Goal: Information Seeking & Learning: Learn about a topic

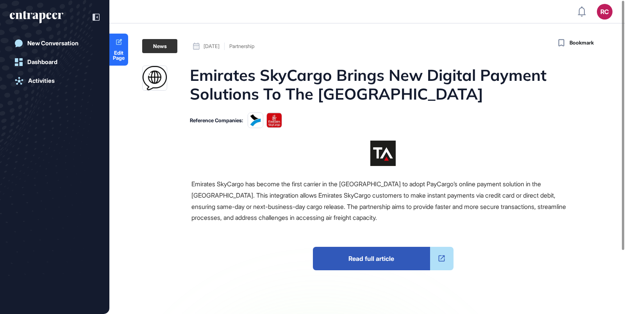
drag, startPoint x: 203, startPoint y: 45, endPoint x: 236, endPoint y: 46, distance: 33.6
click at [236, 46] on div "[DATE] Partnership" at bounding box center [223, 46] width 61 height 7
copy span "[DATE]"
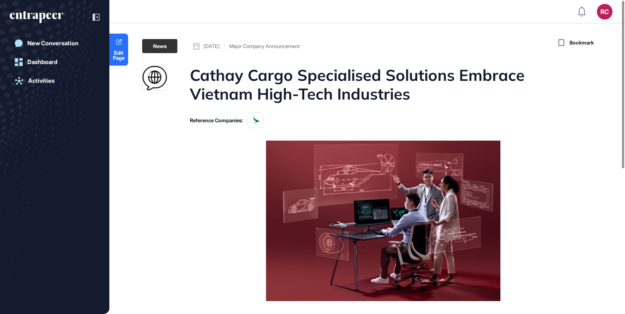
drag, startPoint x: 203, startPoint y: 46, endPoint x: 234, endPoint y: 46, distance: 30.4
click at [219, 47] on span "July 24, 2025" at bounding box center [211, 46] width 16 height 5
copy span "July 24, 202"
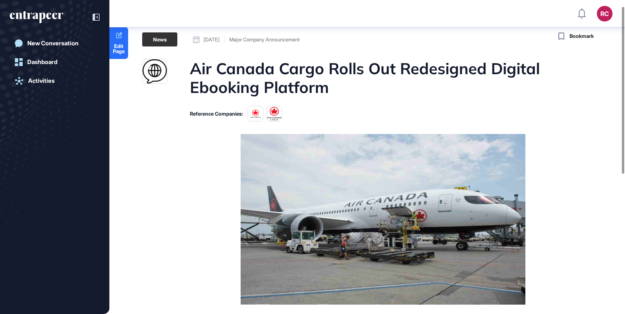
scroll to position [12, 0]
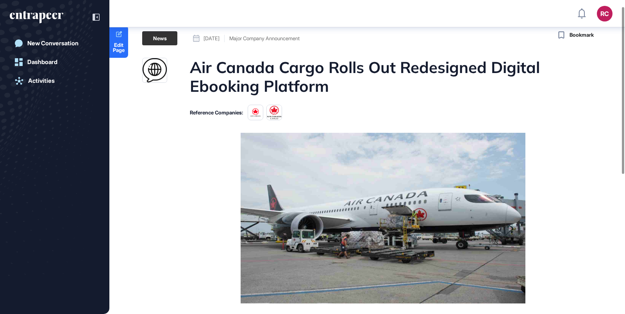
drag, startPoint x: 202, startPoint y: 39, endPoint x: 235, endPoint y: 40, distance: 33.2
click at [219, 40] on div "July 24, 2025" at bounding box center [206, 38] width 27 height 7
copy span "July 24, 2025"
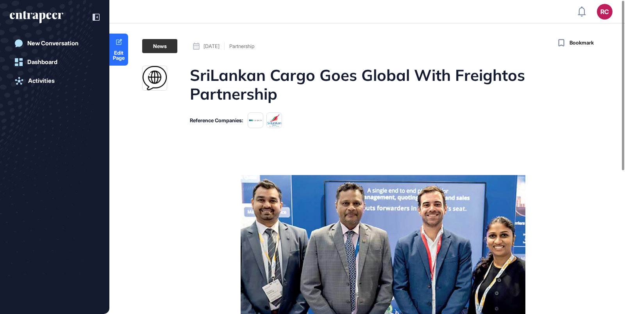
drag, startPoint x: 203, startPoint y: 46, endPoint x: 235, endPoint y: 47, distance: 32.4
click at [219, 47] on div "[DATE]" at bounding box center [206, 46] width 27 height 7
copy span "[DATE]"
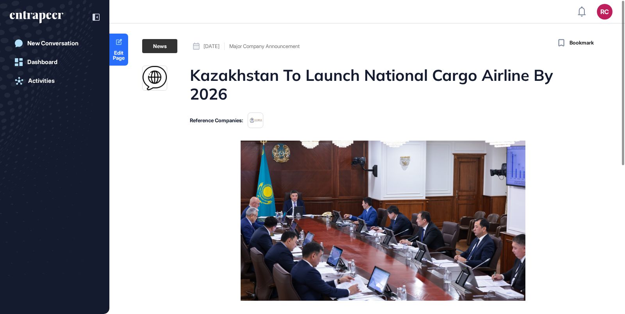
drag, startPoint x: 204, startPoint y: 43, endPoint x: 236, endPoint y: 48, distance: 32.3
click at [219, 48] on span "July 24, 2025" at bounding box center [211, 46] width 16 height 5
copy span "July 24, 2025"
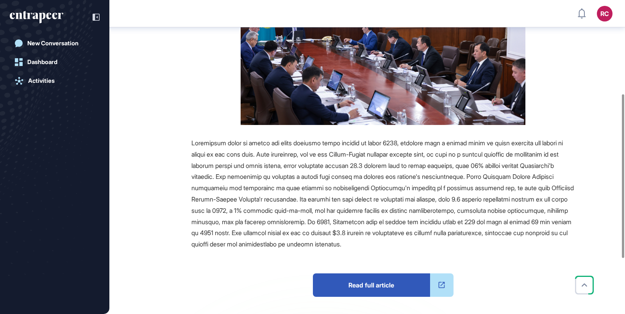
scroll to position [180, 0]
click at [366, 277] on span "Read full article" at bounding box center [371, 284] width 117 height 23
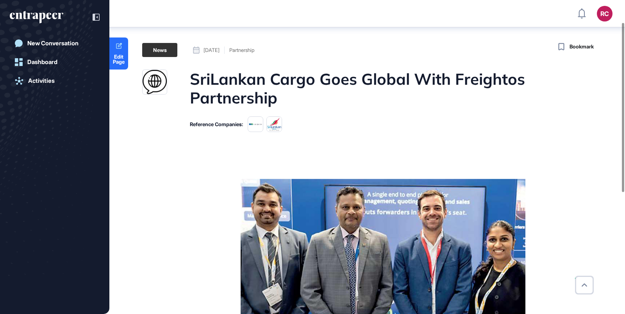
scroll to position [256, 0]
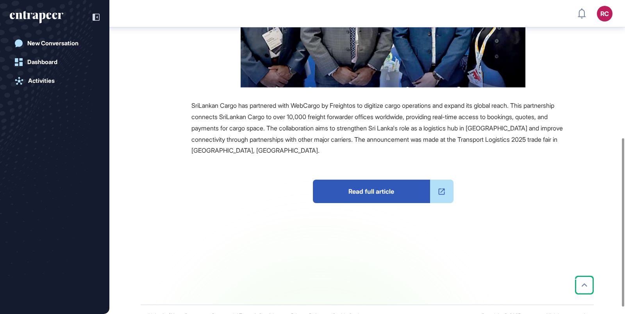
click at [344, 192] on span "Read full article" at bounding box center [371, 191] width 117 height 23
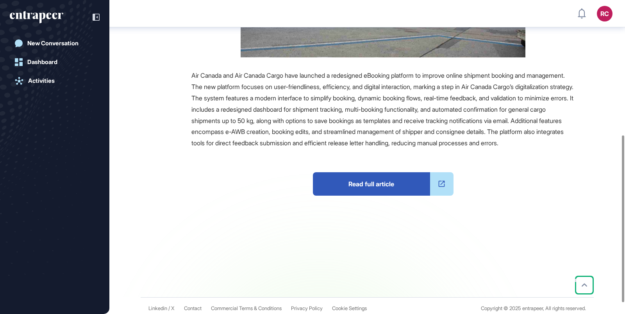
scroll to position [260, 0]
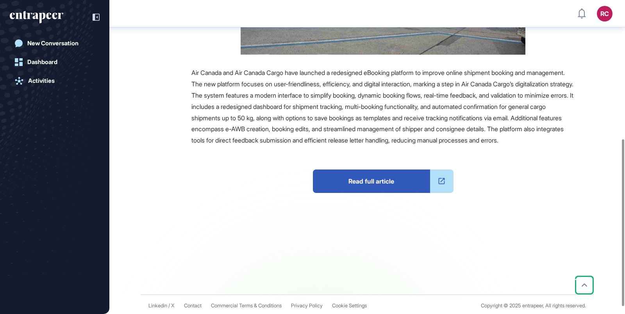
click at [363, 193] on span "Read full article" at bounding box center [371, 180] width 117 height 23
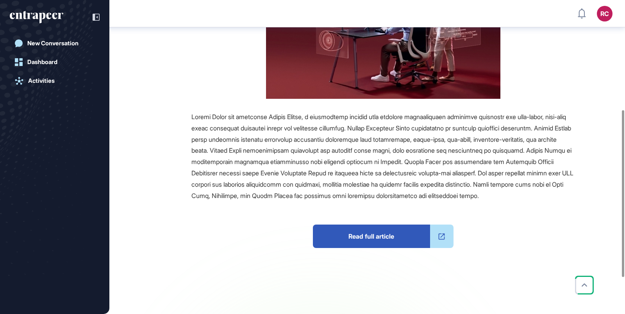
scroll to position [274, 0]
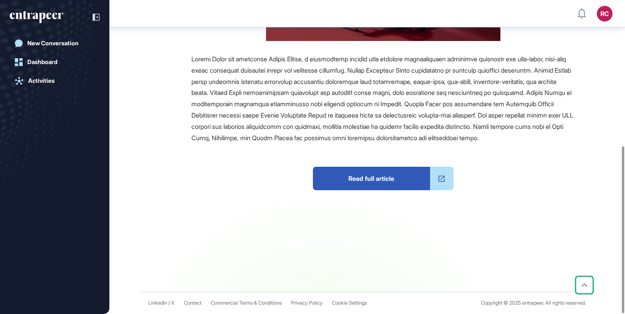
click at [341, 180] on span "Read full article" at bounding box center [371, 178] width 117 height 23
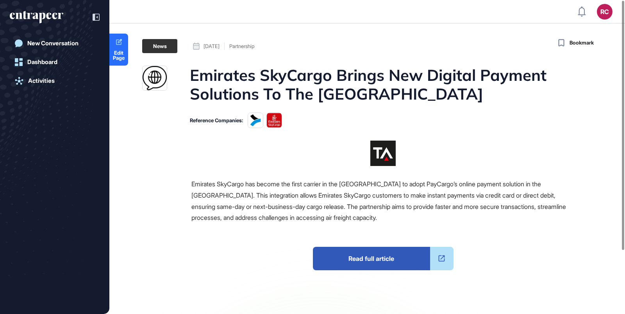
click at [385, 266] on span "Read full article" at bounding box center [371, 258] width 117 height 23
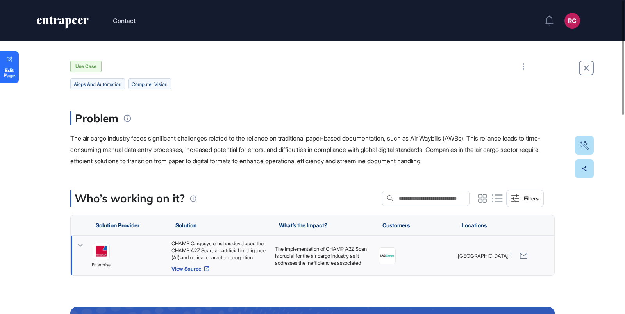
click at [190, 267] on link "View Source" at bounding box center [219, 268] width 96 height 6
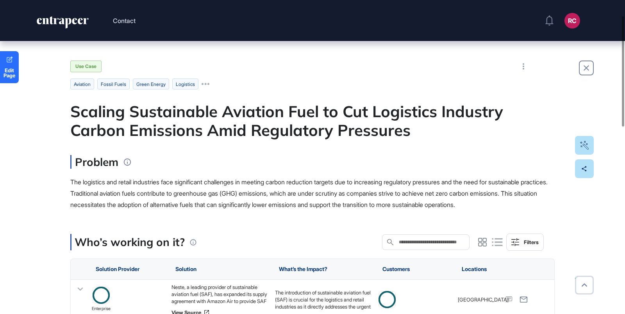
scroll to position [63, 0]
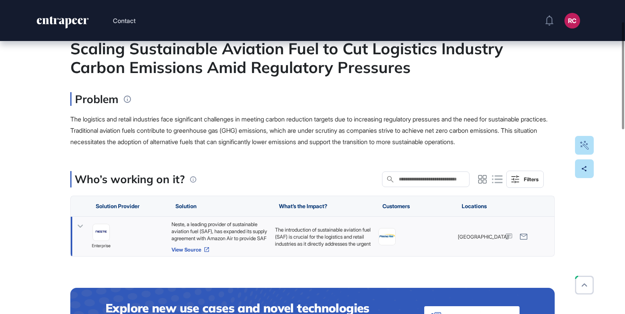
click at [197, 253] on link "View Source" at bounding box center [219, 249] width 96 height 6
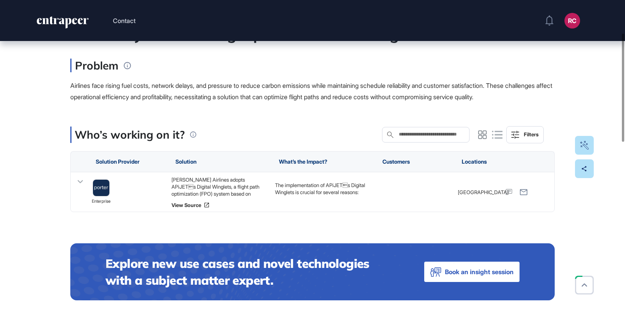
scroll to position [95, 0]
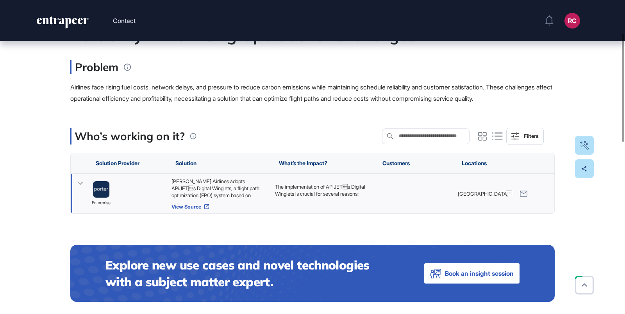
click at [189, 210] on link "View Source" at bounding box center [219, 206] width 96 height 6
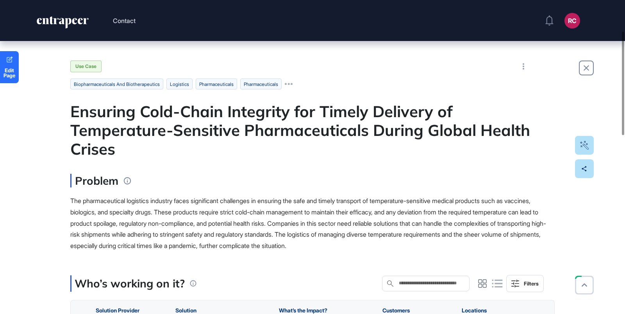
scroll to position [99, 0]
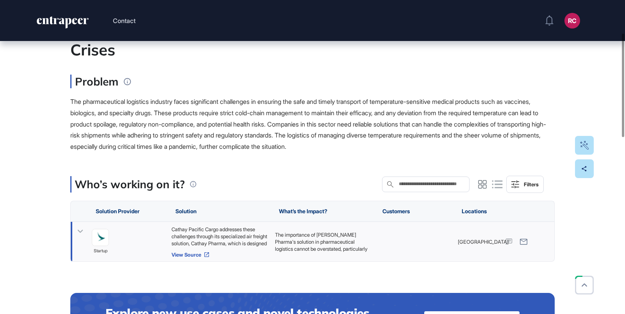
click at [195, 254] on link "View Source" at bounding box center [219, 254] width 96 height 6
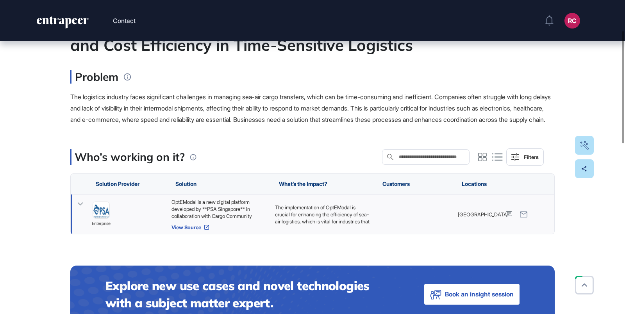
click at [196, 230] on link "View Source" at bounding box center [219, 227] width 96 height 6
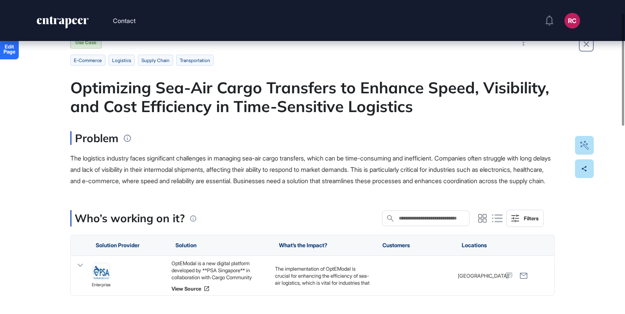
scroll to position [21, 0]
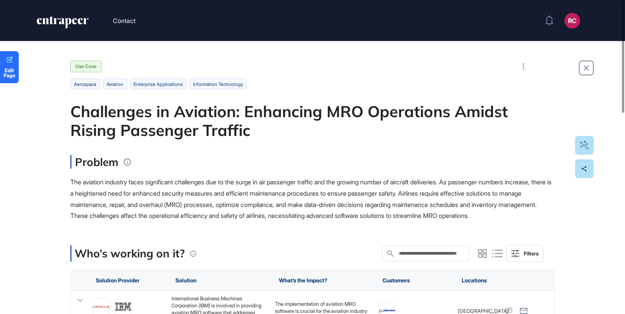
scroll to position [69, 0]
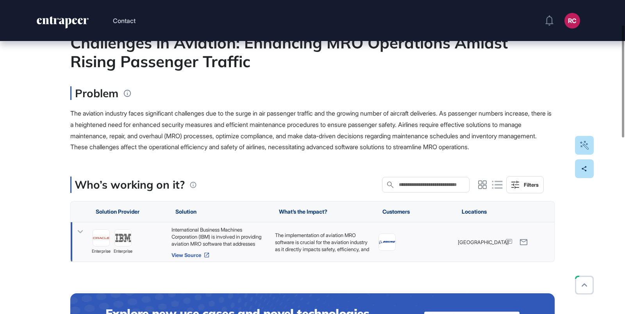
click at [195, 258] on link "View Source" at bounding box center [219, 255] width 96 height 6
